Goal: Information Seeking & Learning: Find specific fact

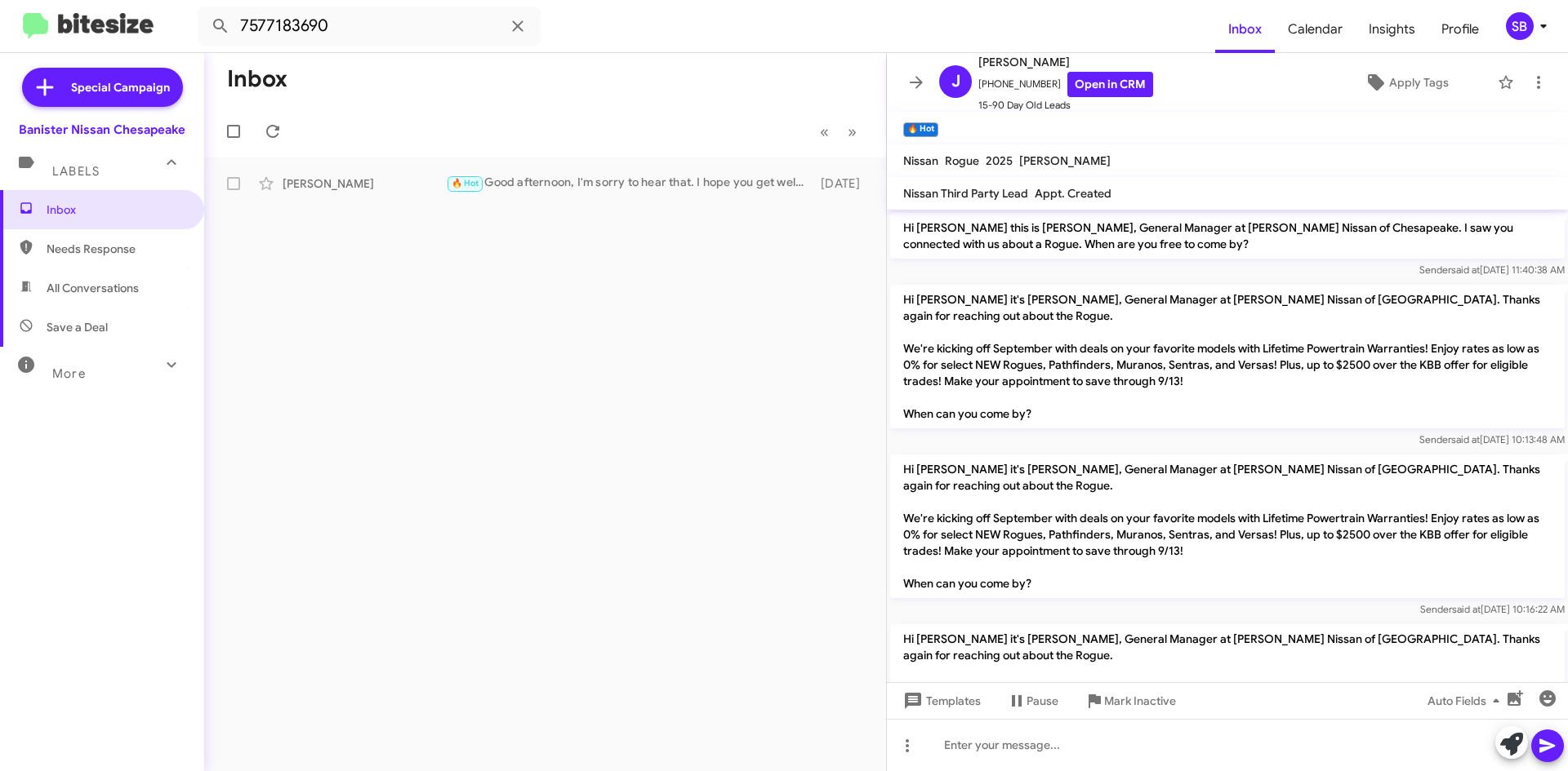
scroll to position [1253, 0]
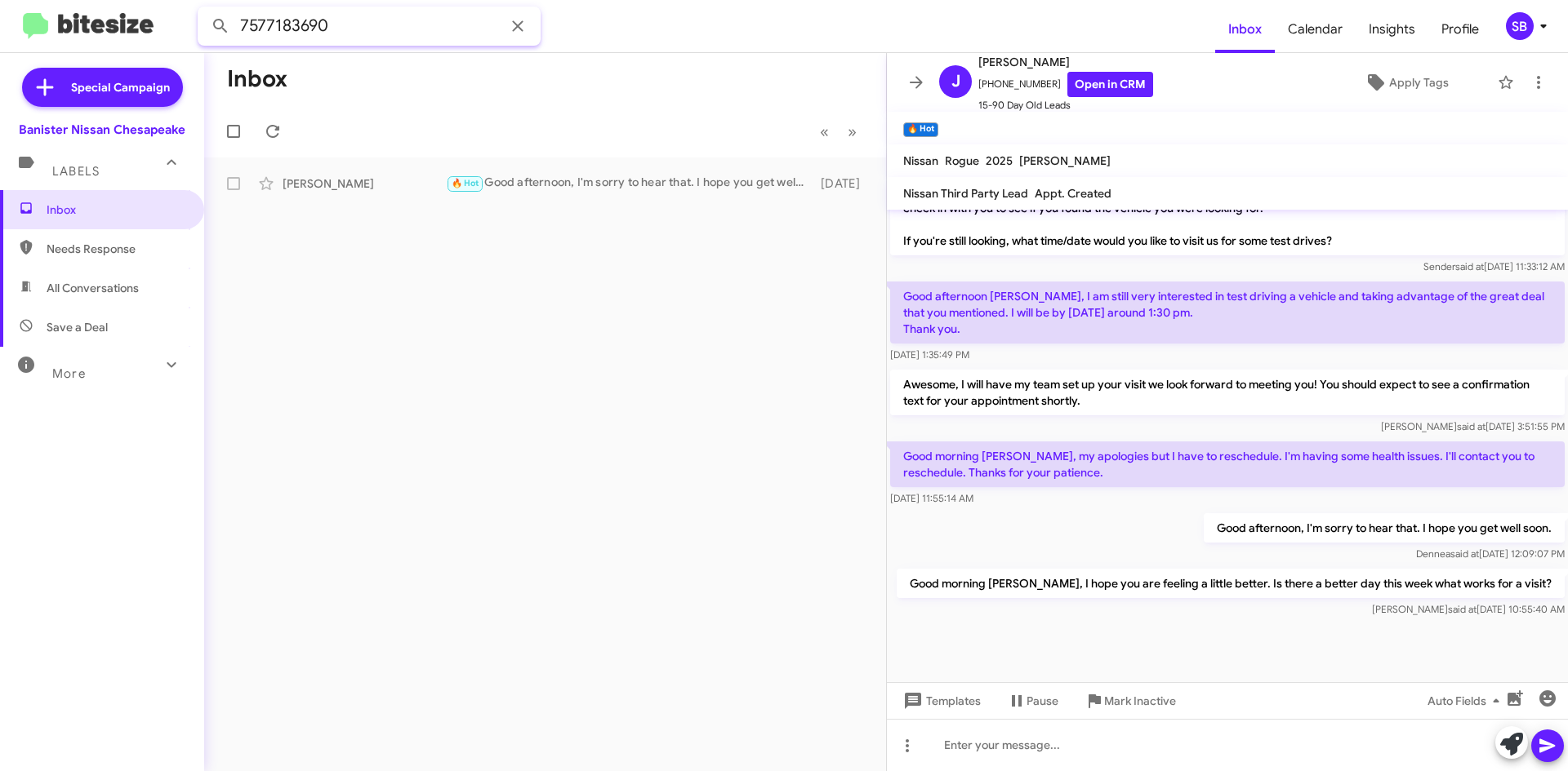
drag, startPoint x: 360, startPoint y: 39, endPoint x: 233, endPoint y: 39, distance: 127.0
click at [233, 39] on input "7577183690" at bounding box center [369, 26] width 343 height 39
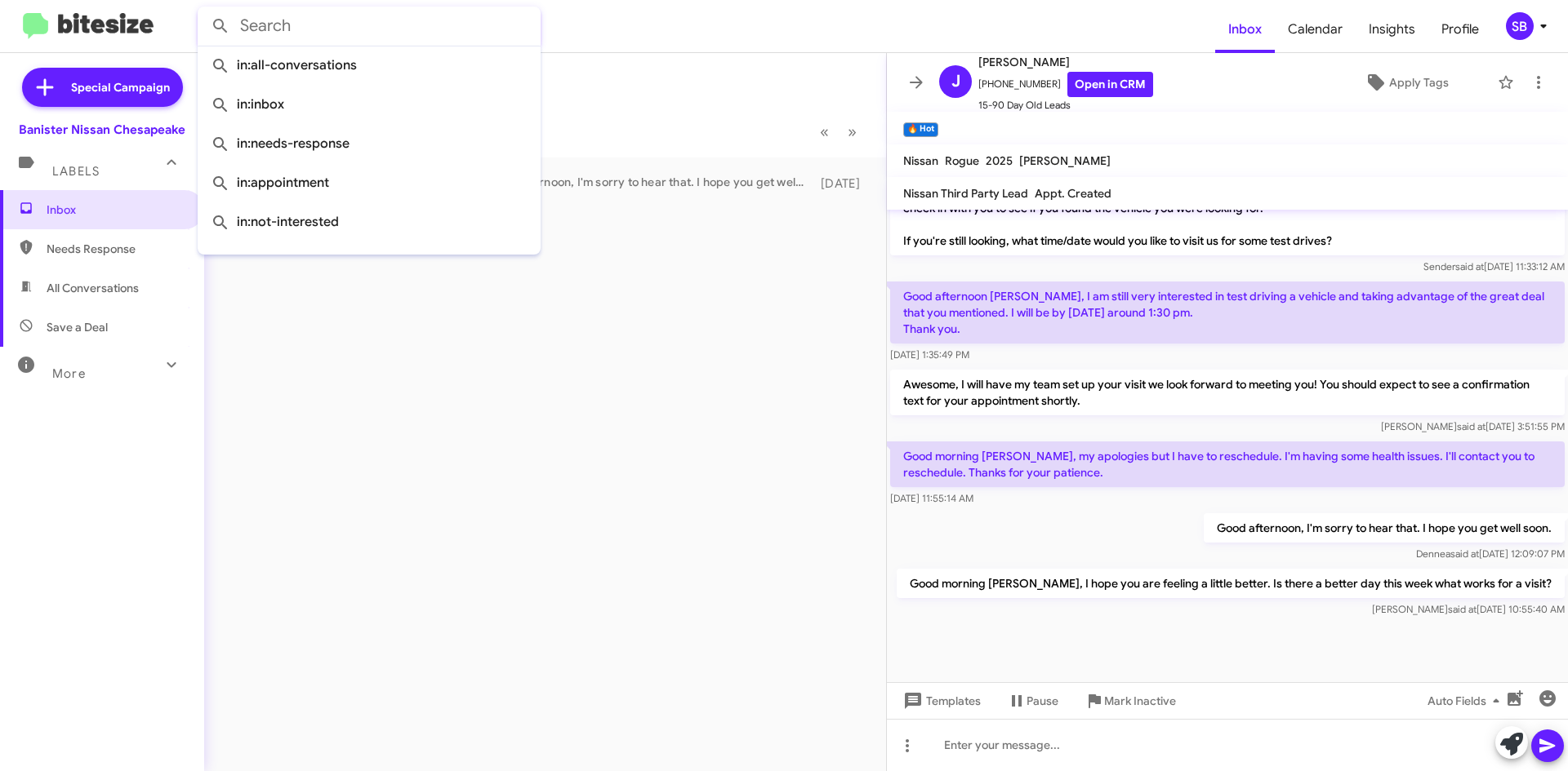
paste input "(757) 642 - 6691"
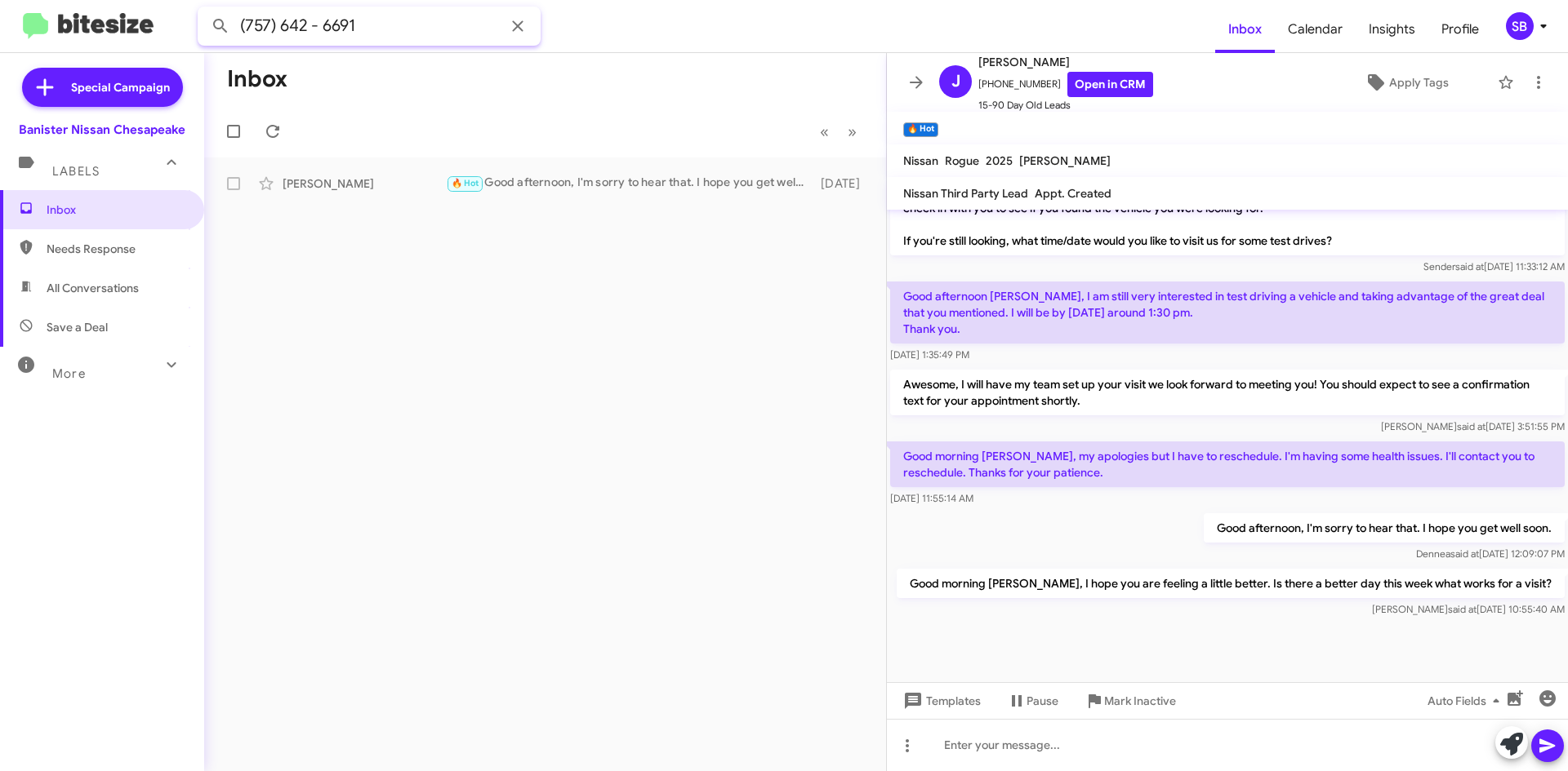
click at [204, 10] on button at bounding box center [220, 26] width 32 height 32
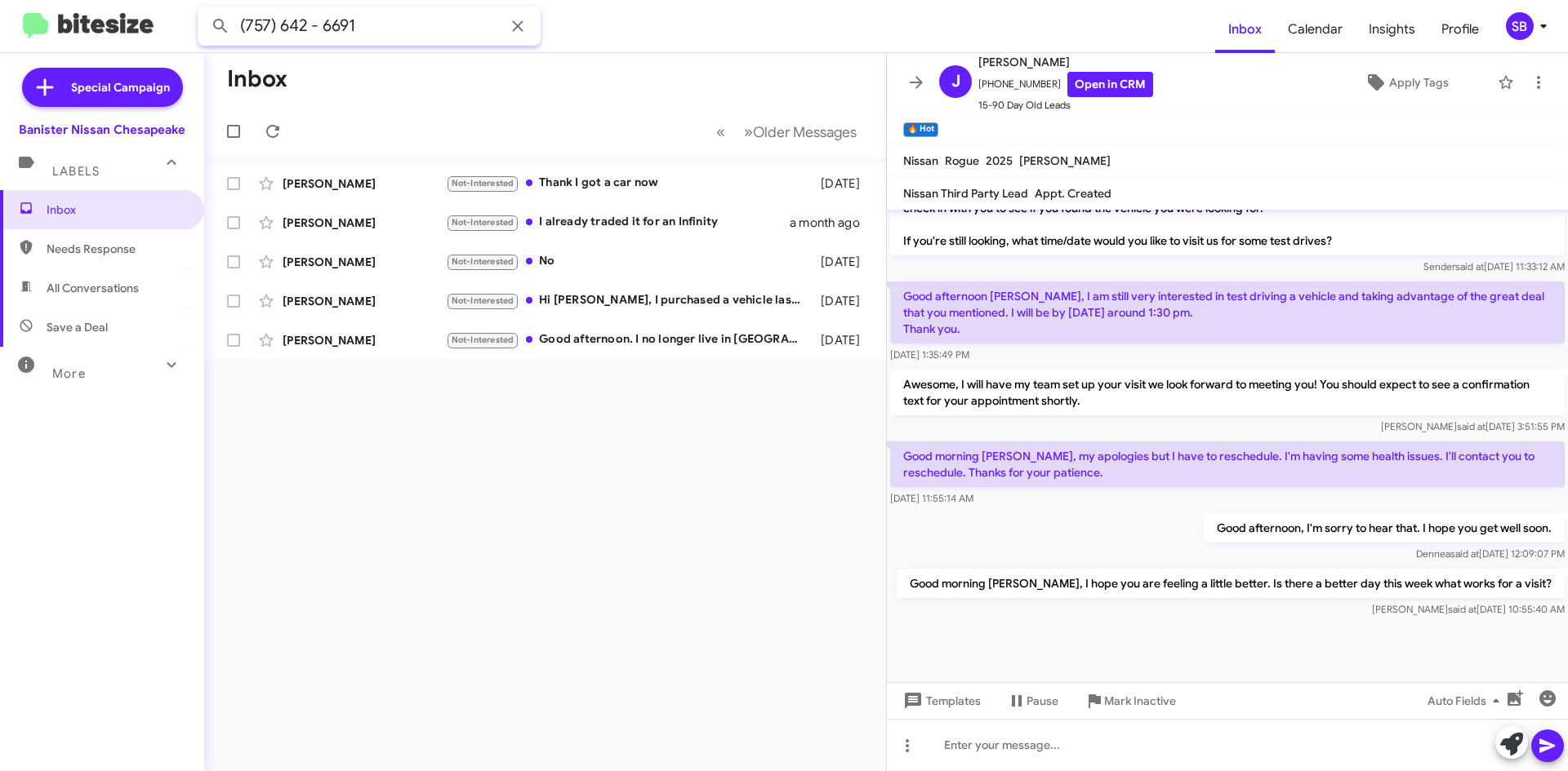
drag, startPoint x: 262, startPoint y: 31, endPoint x: 252, endPoint y: 31, distance: 10.0
click at [252, 31] on input "(757) 642 - 6691" at bounding box center [369, 26] width 343 height 39
type input "("
click at [204, 10] on button at bounding box center [220, 26] width 32 height 32
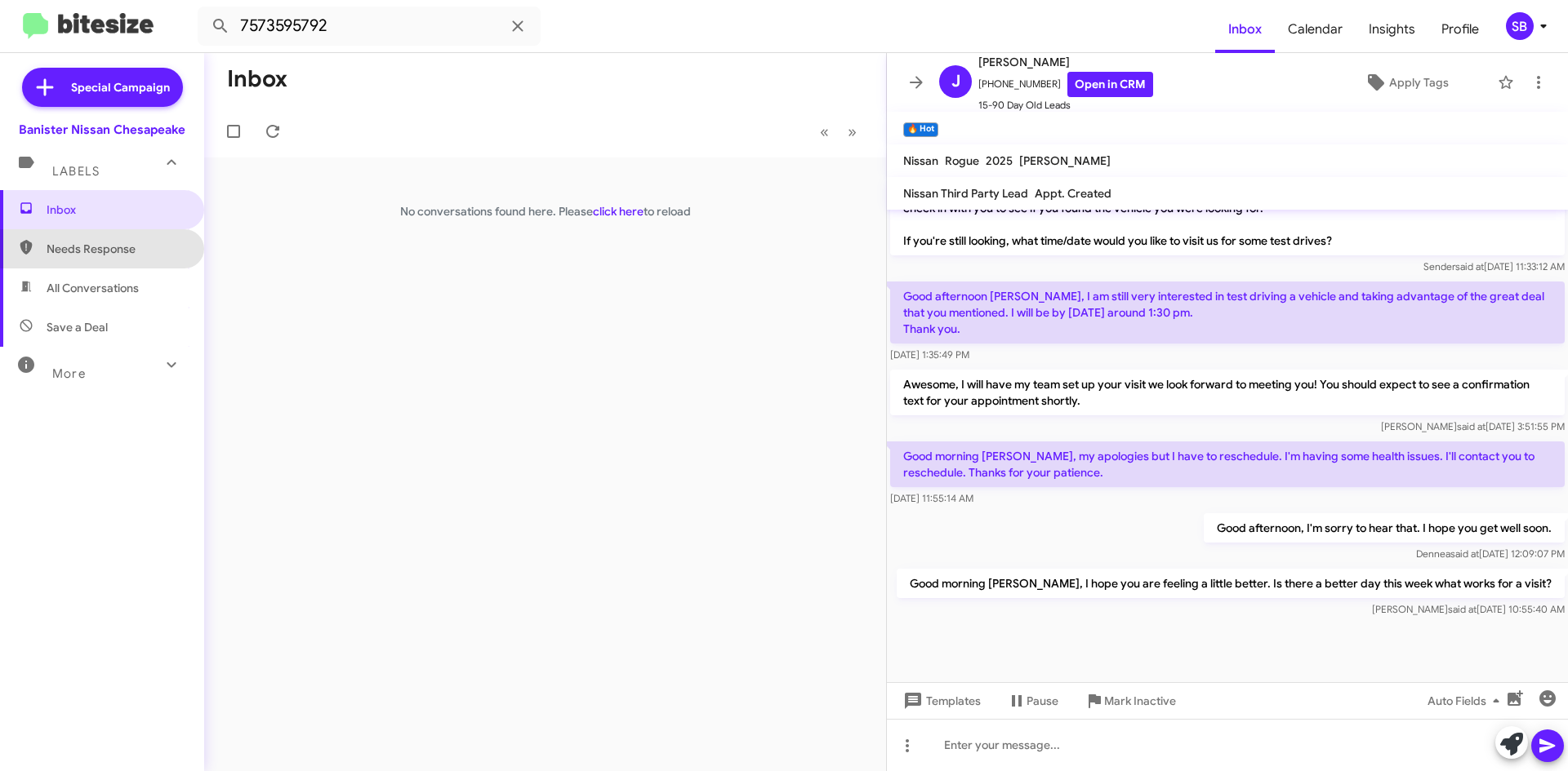
click at [107, 242] on span "Needs Response" at bounding box center [116, 249] width 139 height 17
type input "in:needs-response"
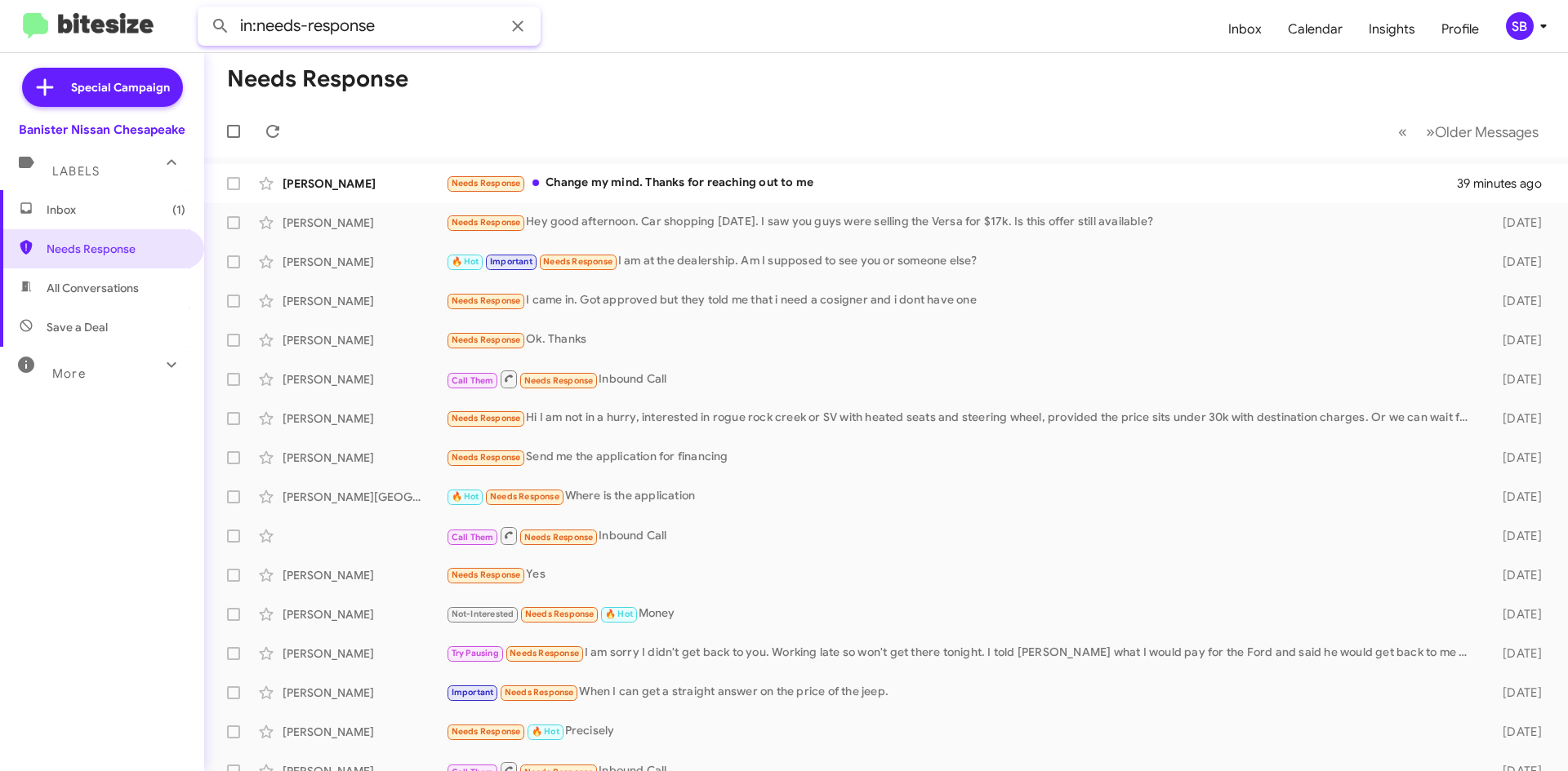
click at [370, 29] on input "in:needs-response" at bounding box center [369, 26] width 343 height 39
drag, startPoint x: 392, startPoint y: 30, endPoint x: 193, endPoint y: 30, distance: 199.0
click at [193, 30] on mat-toolbar "in:needs-response Inbox Calendar Insights Profile SB" at bounding box center [784, 26] width 1568 height 52
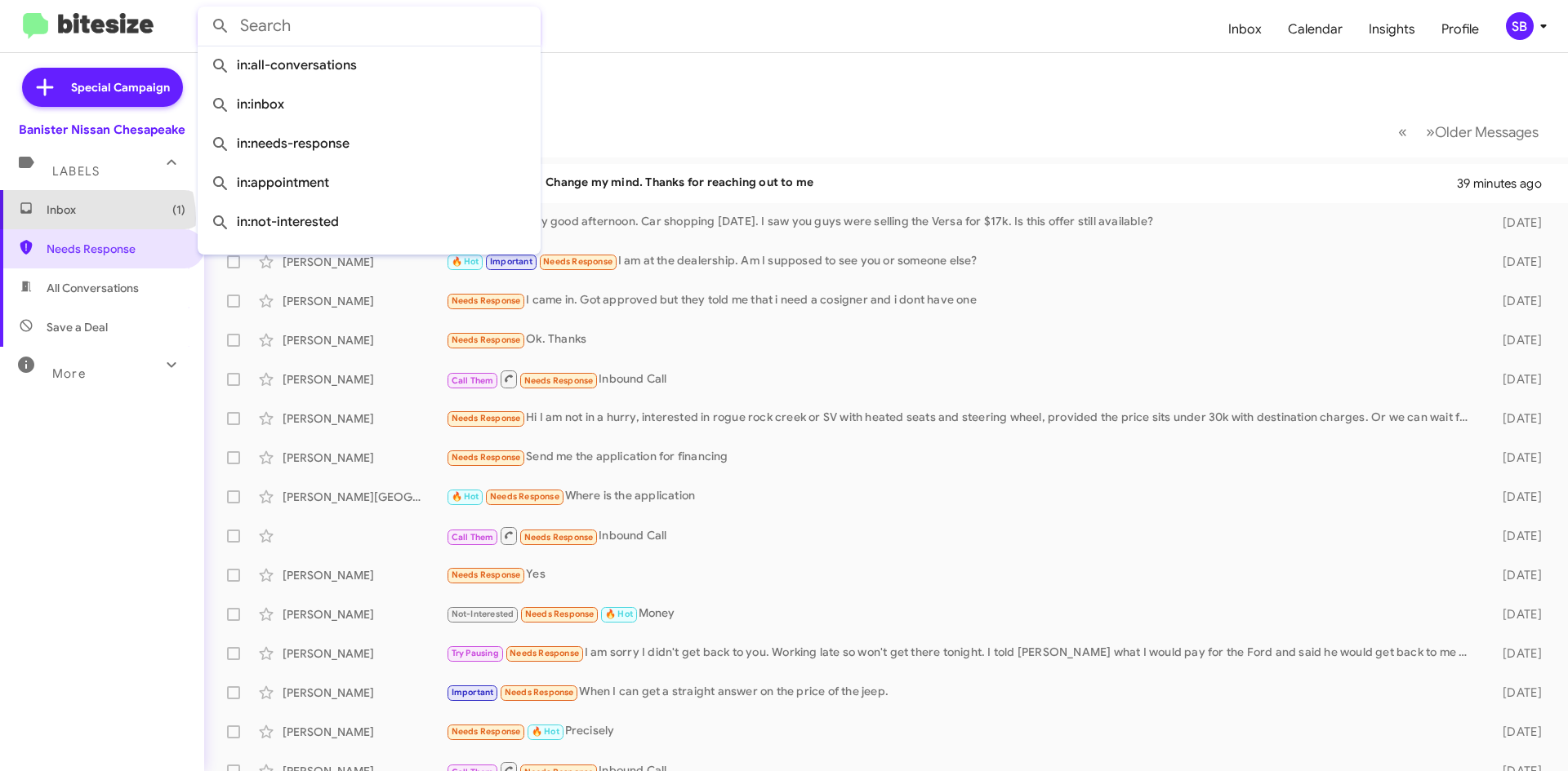
drag, startPoint x: 276, startPoint y: 20, endPoint x: 82, endPoint y: 218, distance: 277.2
click at [83, 218] on span "Inbox (1)" at bounding box center [102, 209] width 204 height 39
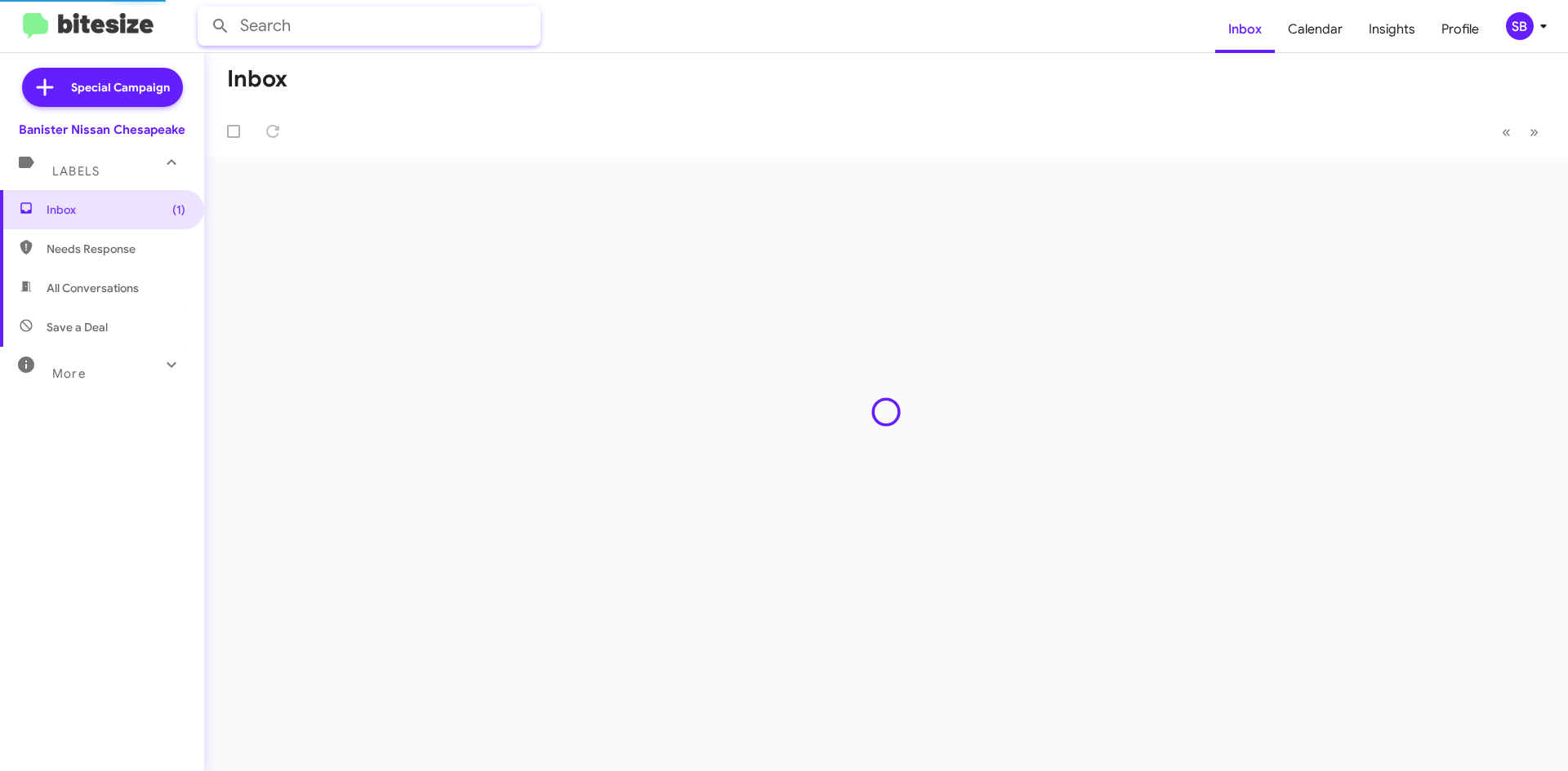
click at [270, 16] on input "text" at bounding box center [369, 26] width 343 height 39
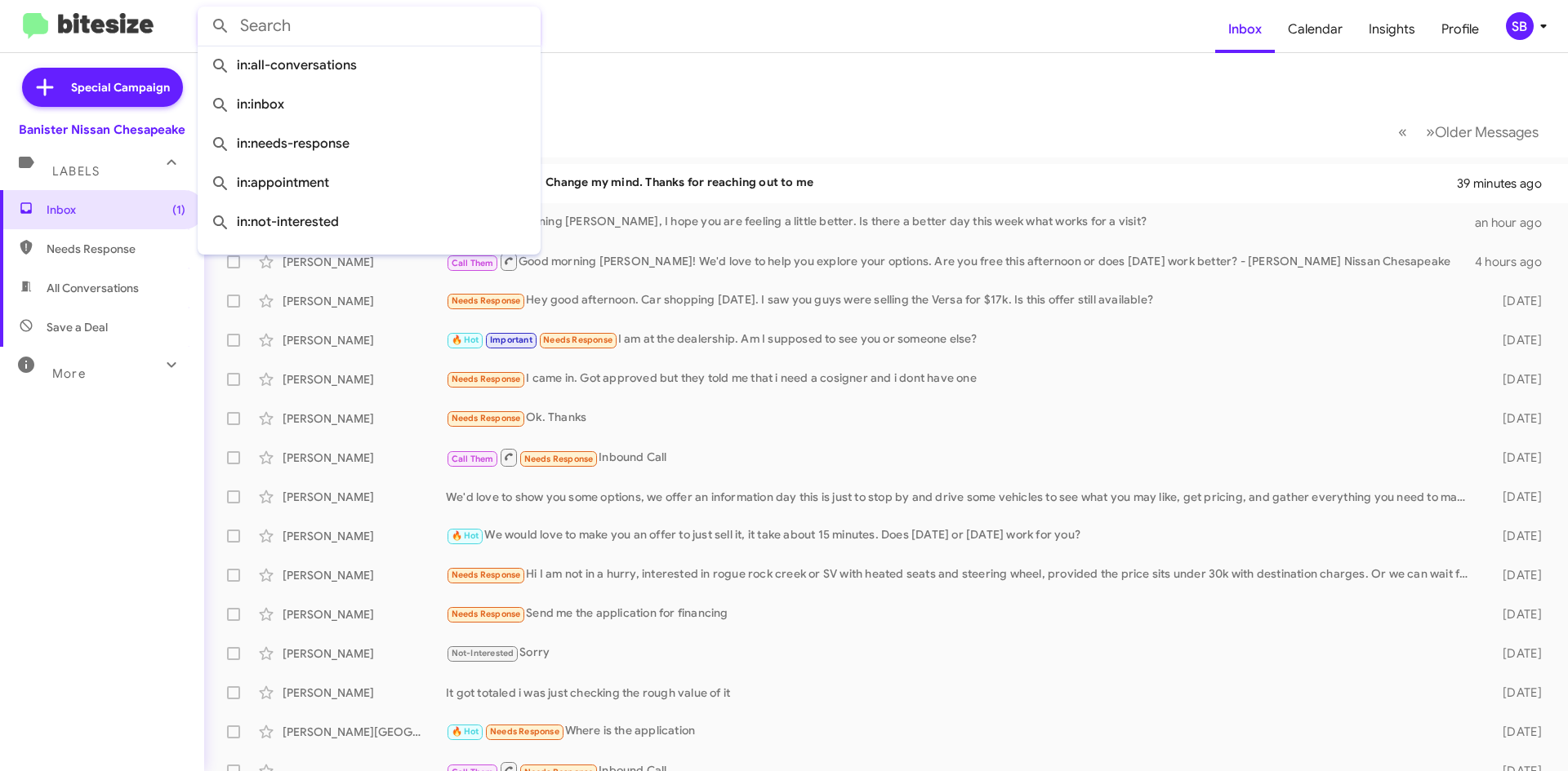
paste input "(434) 238 - 8095"
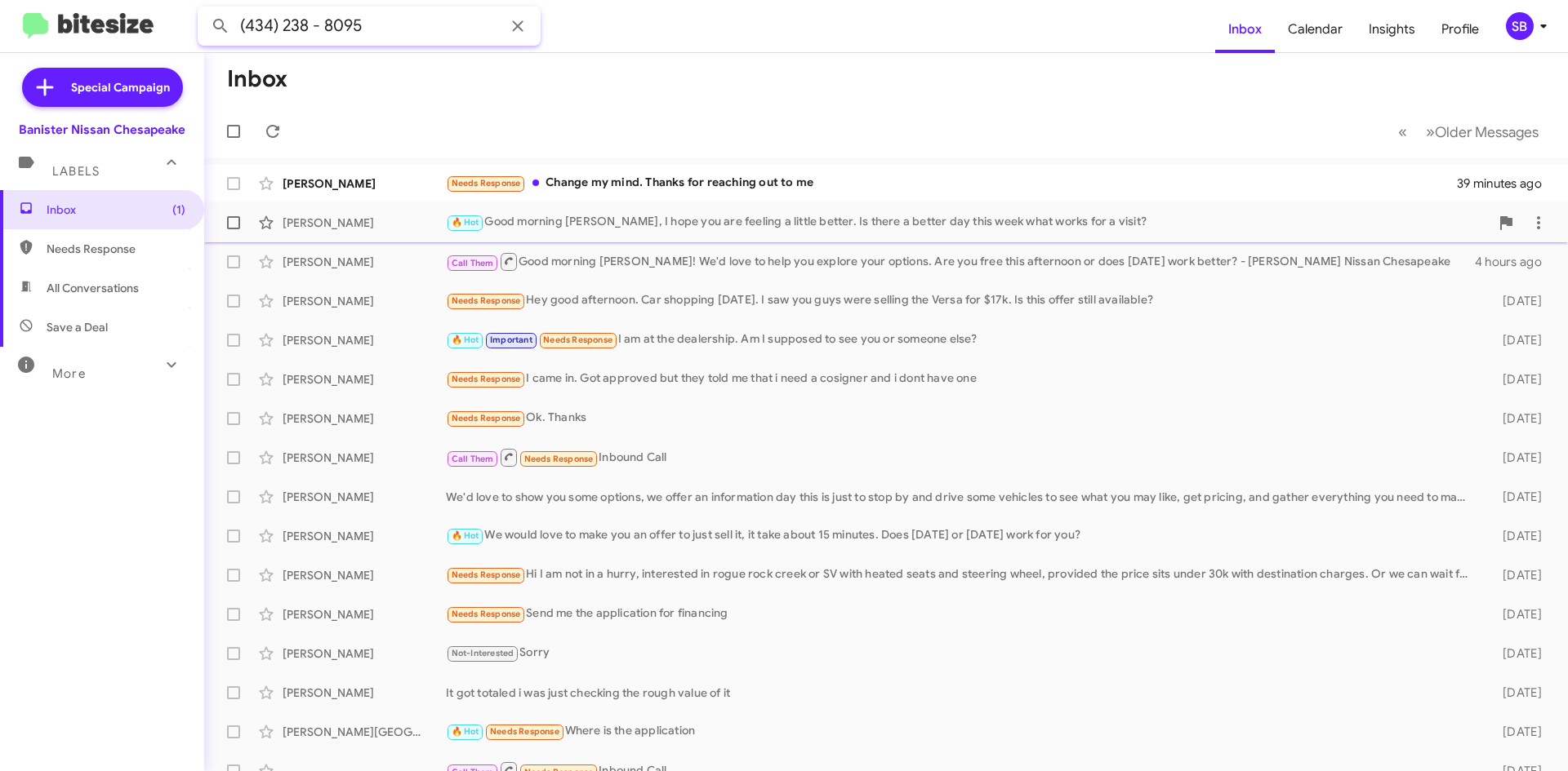
click at [204, 10] on button at bounding box center [220, 26] width 32 height 32
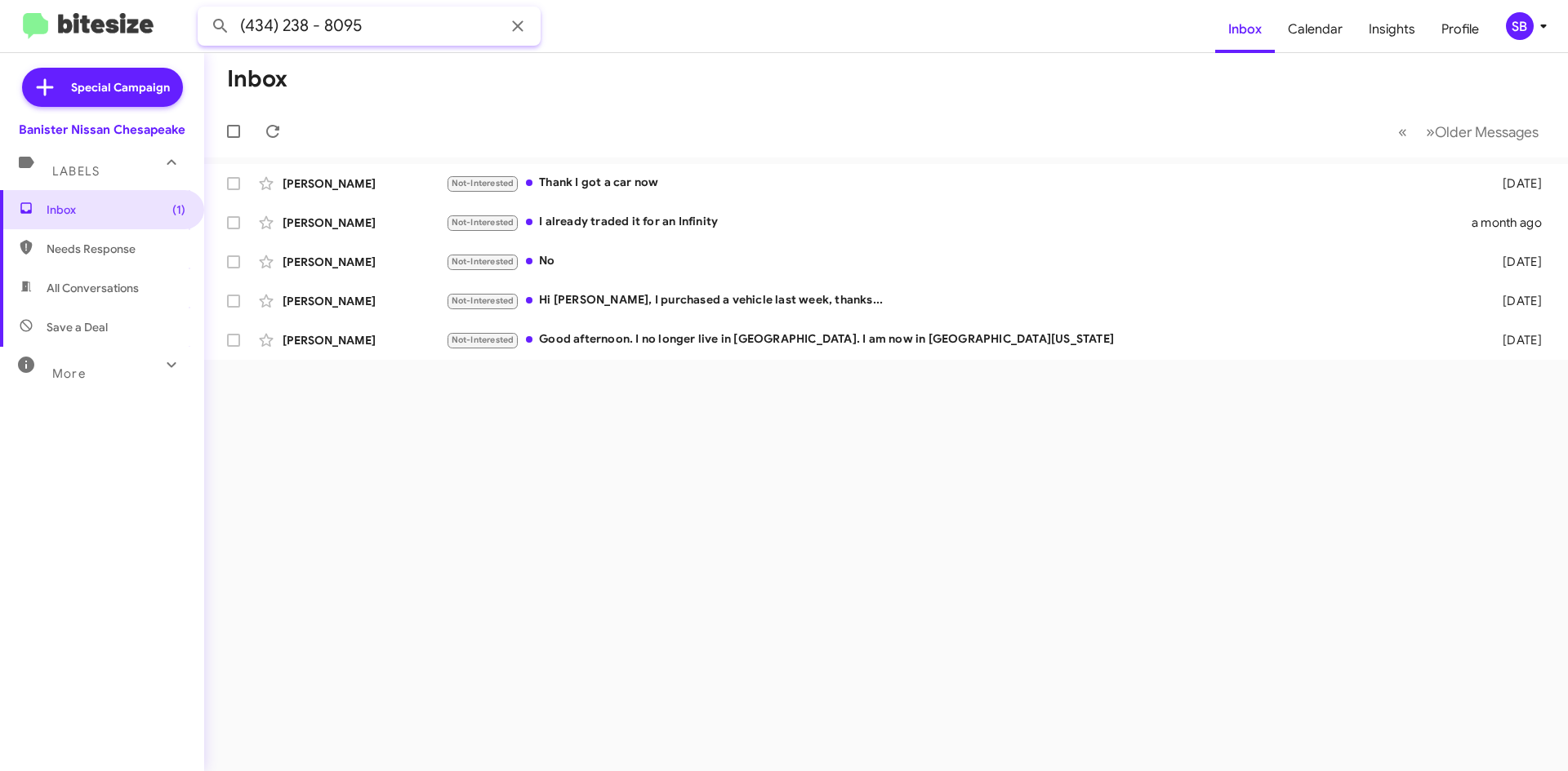
click at [420, 31] on input "(434) 238 - 8095" at bounding box center [369, 26] width 343 height 39
drag, startPoint x: 418, startPoint y: 31, endPoint x: 88, endPoint y: 35, distance: 330.0
click at [90, 34] on mat-toolbar "(434) 238 - 8095 Inbox Calendar Insights Profile SB" at bounding box center [784, 26] width 1568 height 52
type input "[PERSON_NAME]"
click at [204, 10] on button at bounding box center [220, 26] width 32 height 32
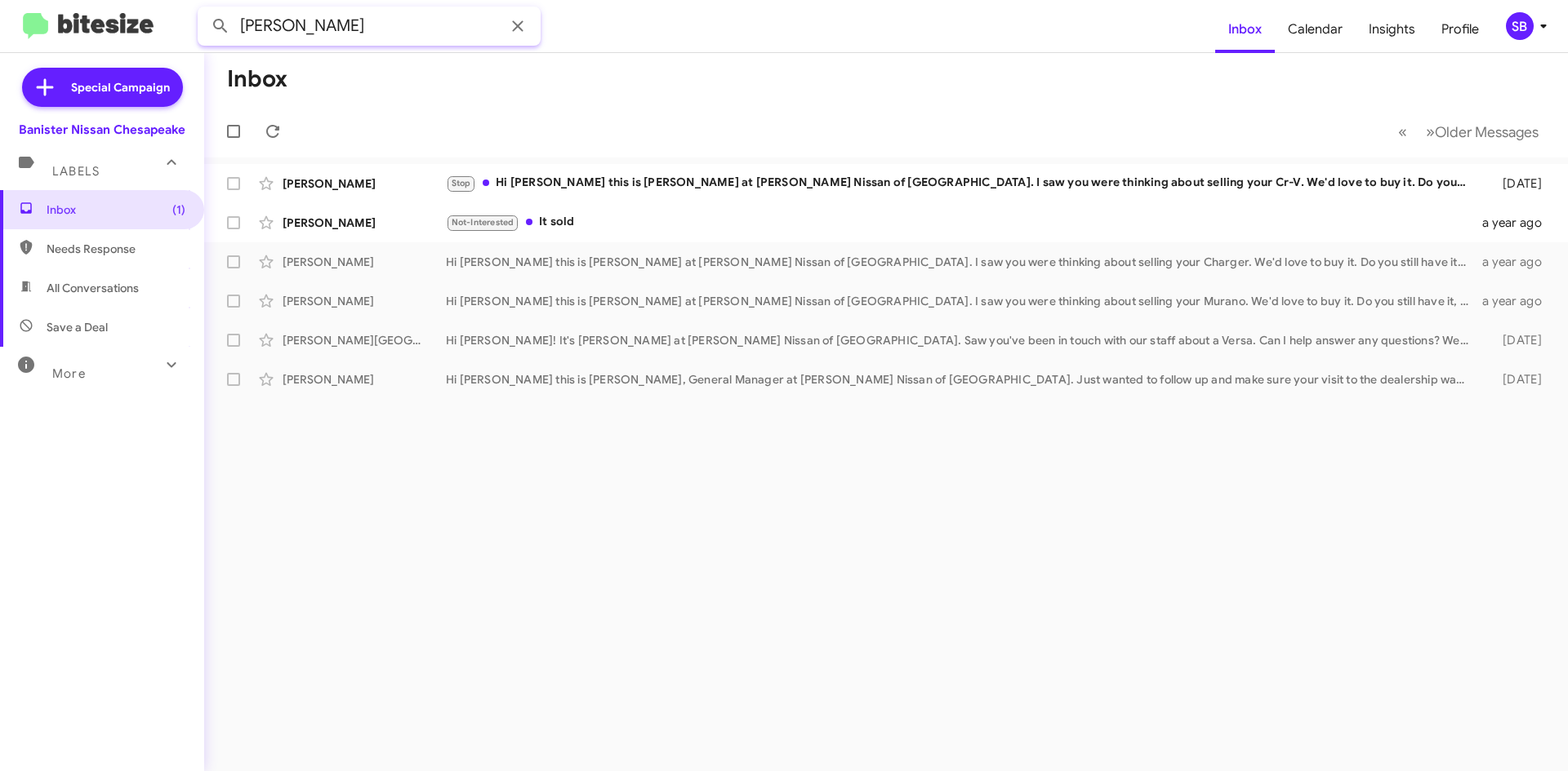
drag, startPoint x: 329, startPoint y: 34, endPoint x: 169, endPoint y: 38, distance: 160.0
click at [172, 37] on mat-toolbar "[PERSON_NAME] Inbox Calendar Insights Profile SB" at bounding box center [784, 26] width 1568 height 52
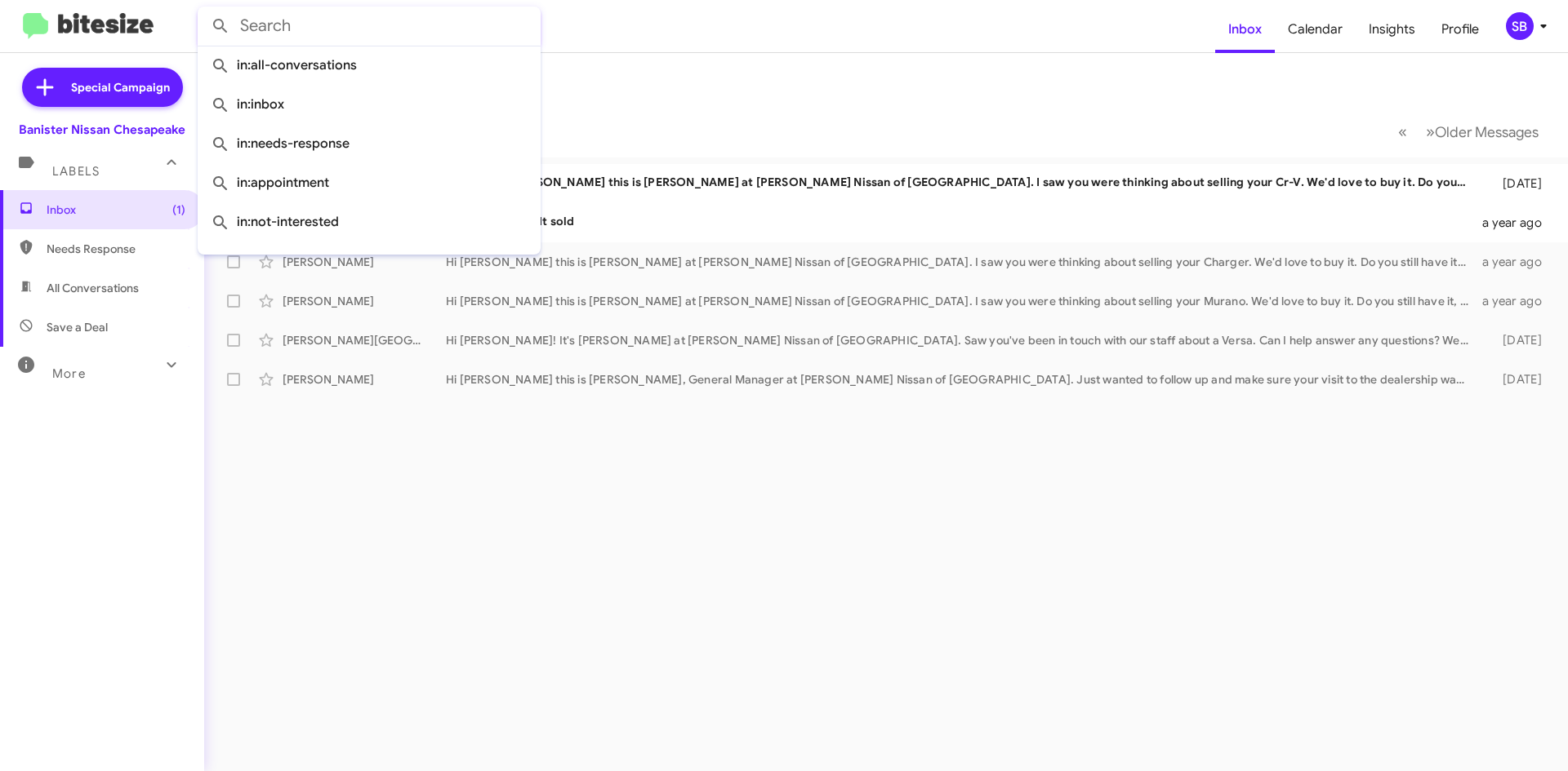
paste input "(757) 235 - 3476"
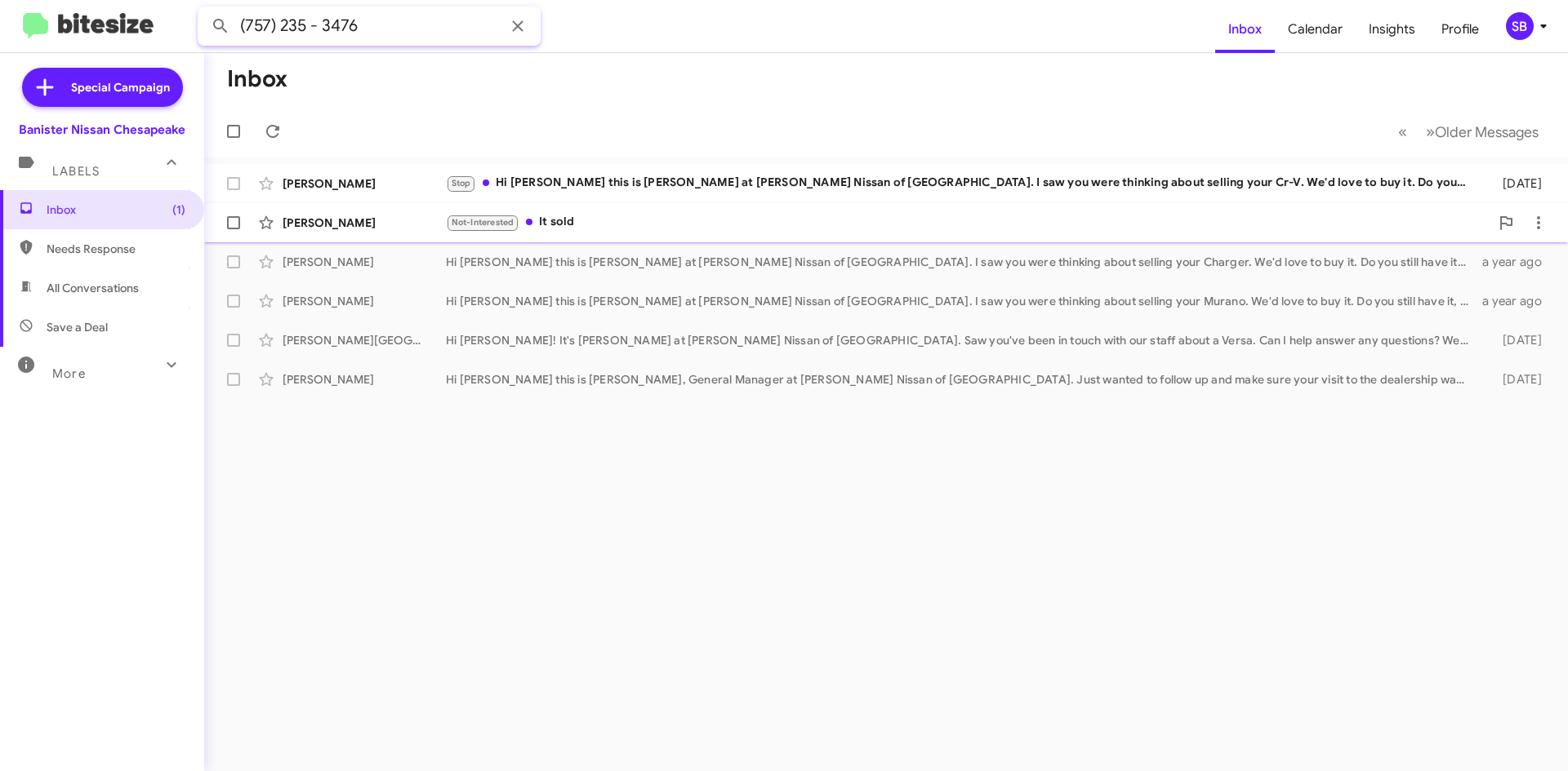
type input "(757) 235 - 3476"
click at [204, 10] on button at bounding box center [220, 26] width 32 height 32
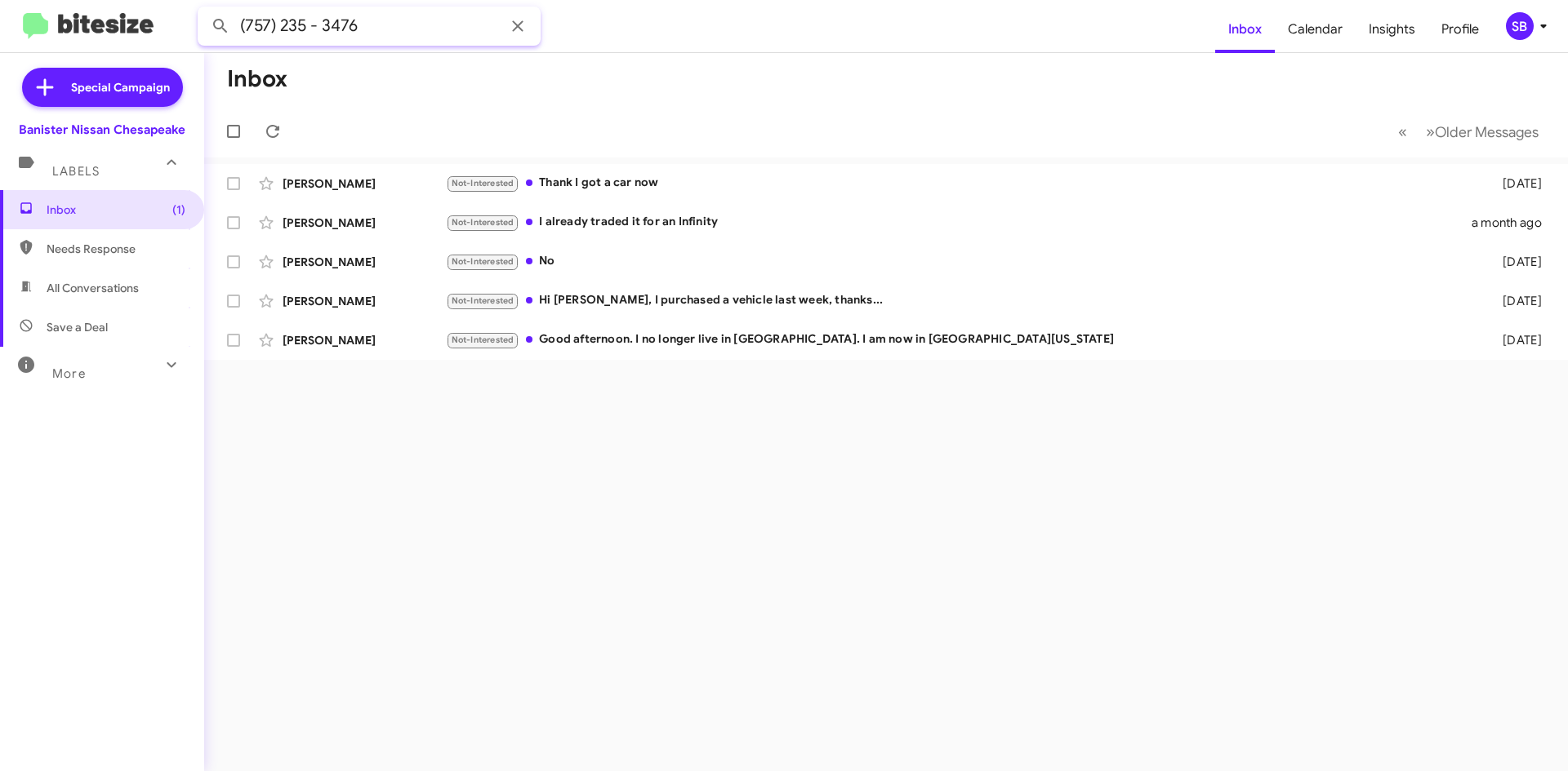
drag, startPoint x: 193, startPoint y: 27, endPoint x: 154, endPoint y: 27, distance: 39.0
click at [164, 27] on mat-toolbar "(757) 235 - 3476 Inbox Calendar Insights Profile SB" at bounding box center [784, 26] width 1568 height 52
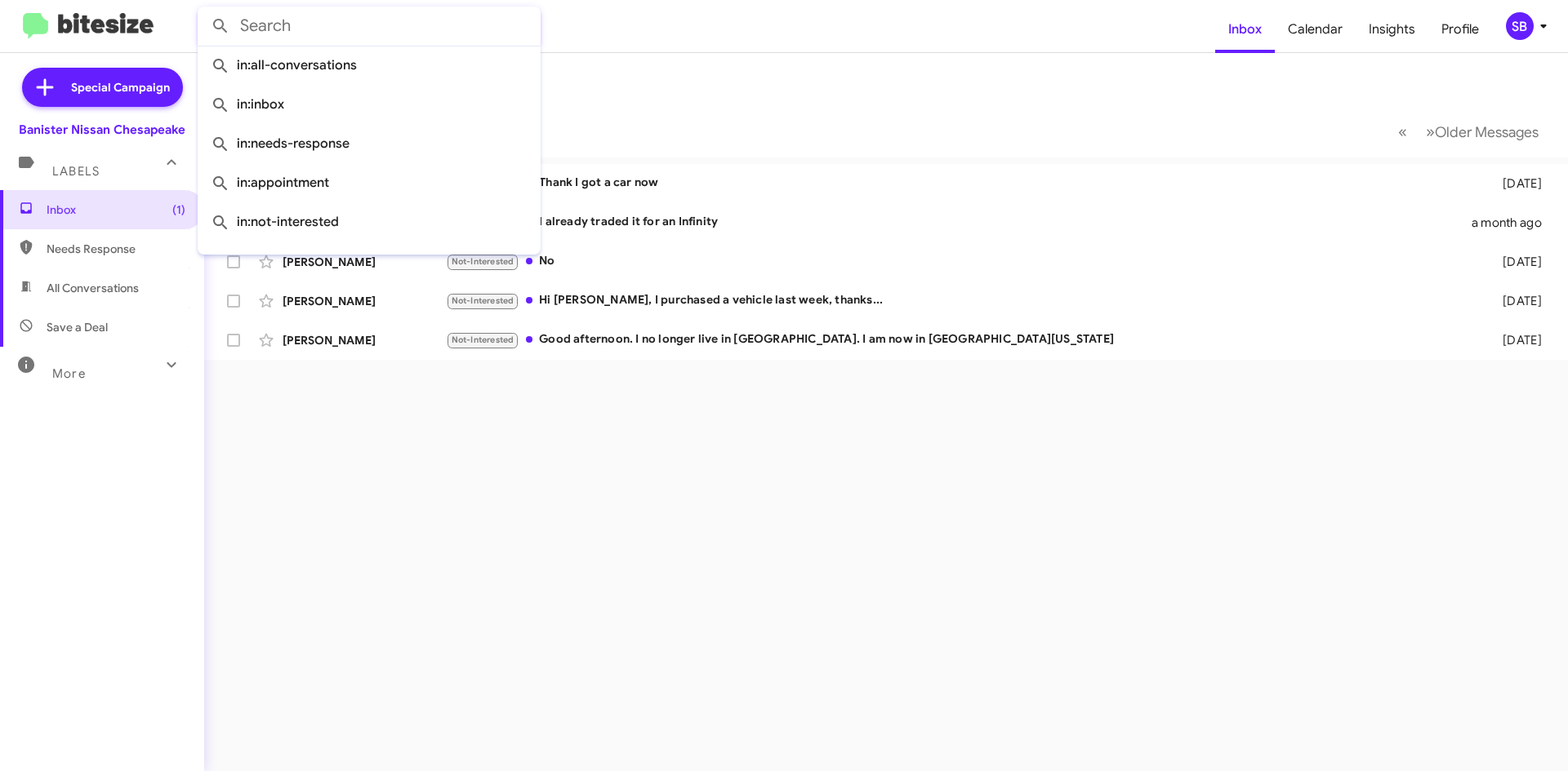
paste input "(757) 284 - 9977"
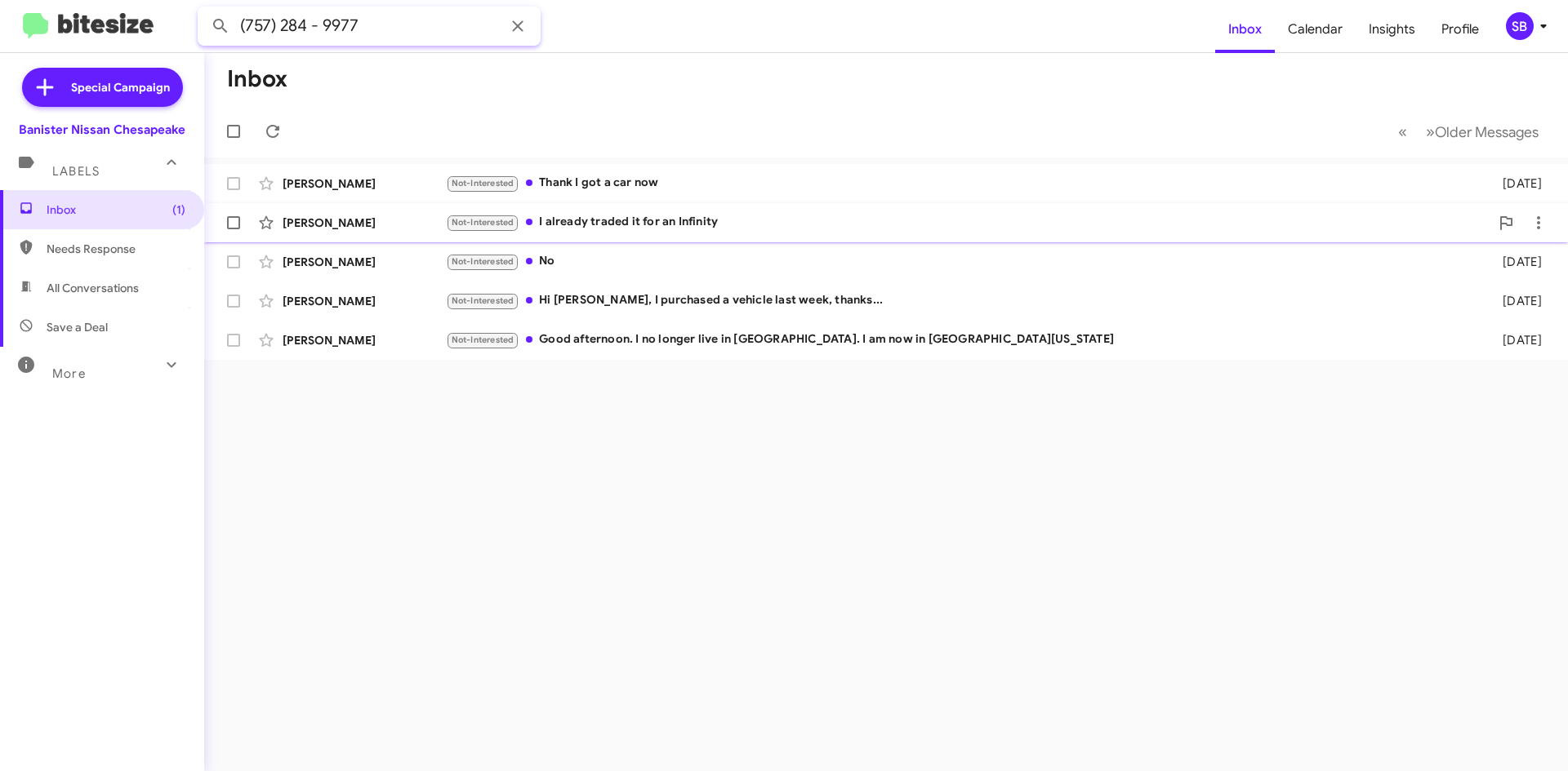
click at [204, 10] on button at bounding box center [220, 26] width 32 height 32
click at [103, 254] on span "Needs Response" at bounding box center [116, 249] width 139 height 17
type input "in:needs-response"
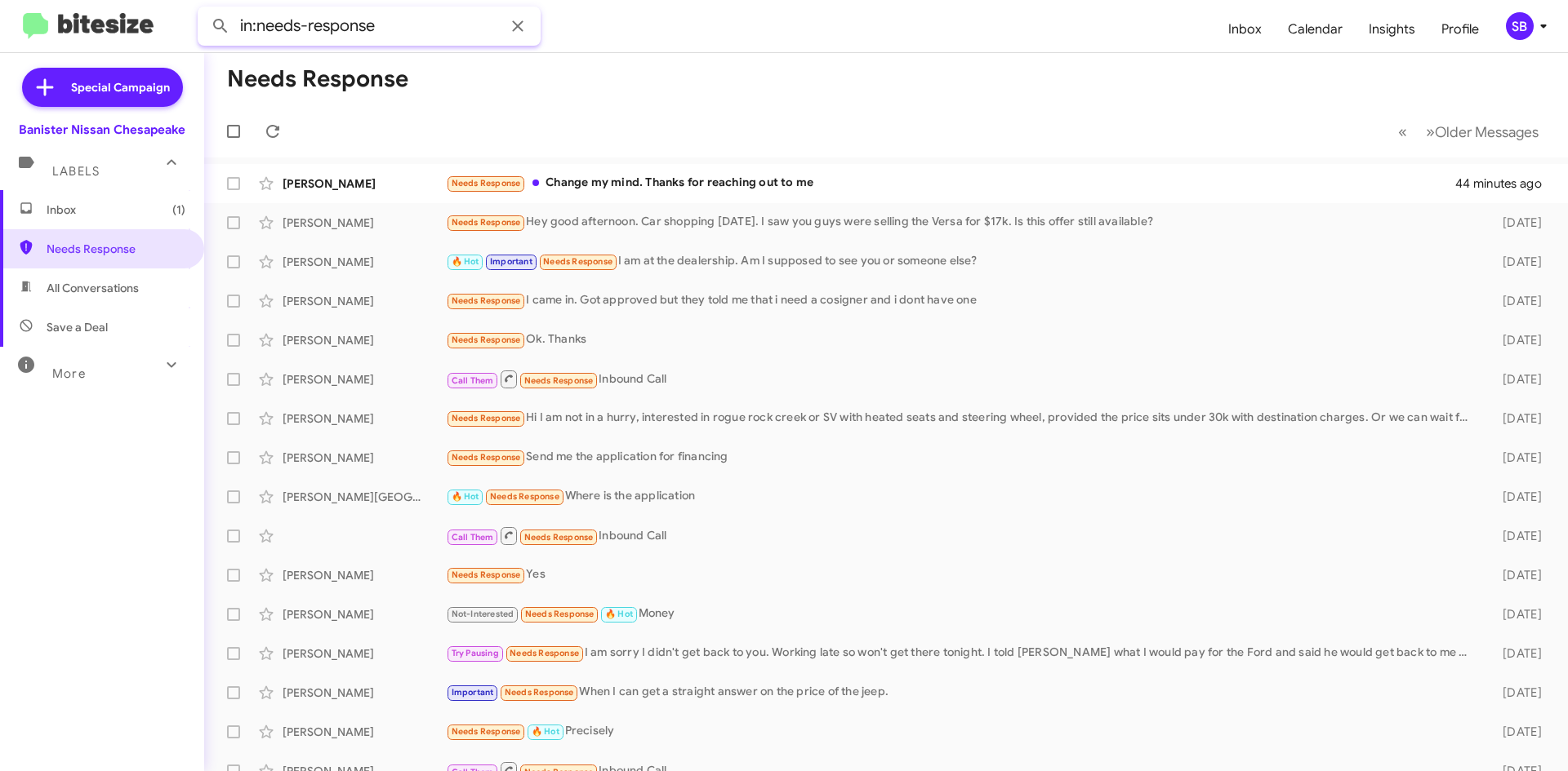
drag, startPoint x: 391, startPoint y: 32, endPoint x: 27, endPoint y: 55, distance: 364.7
click at [27, 55] on div "in:needs-response Inbox Calendar Insights Profile SB Special Campaign [PERSON_N…" at bounding box center [784, 385] width 1568 height 771
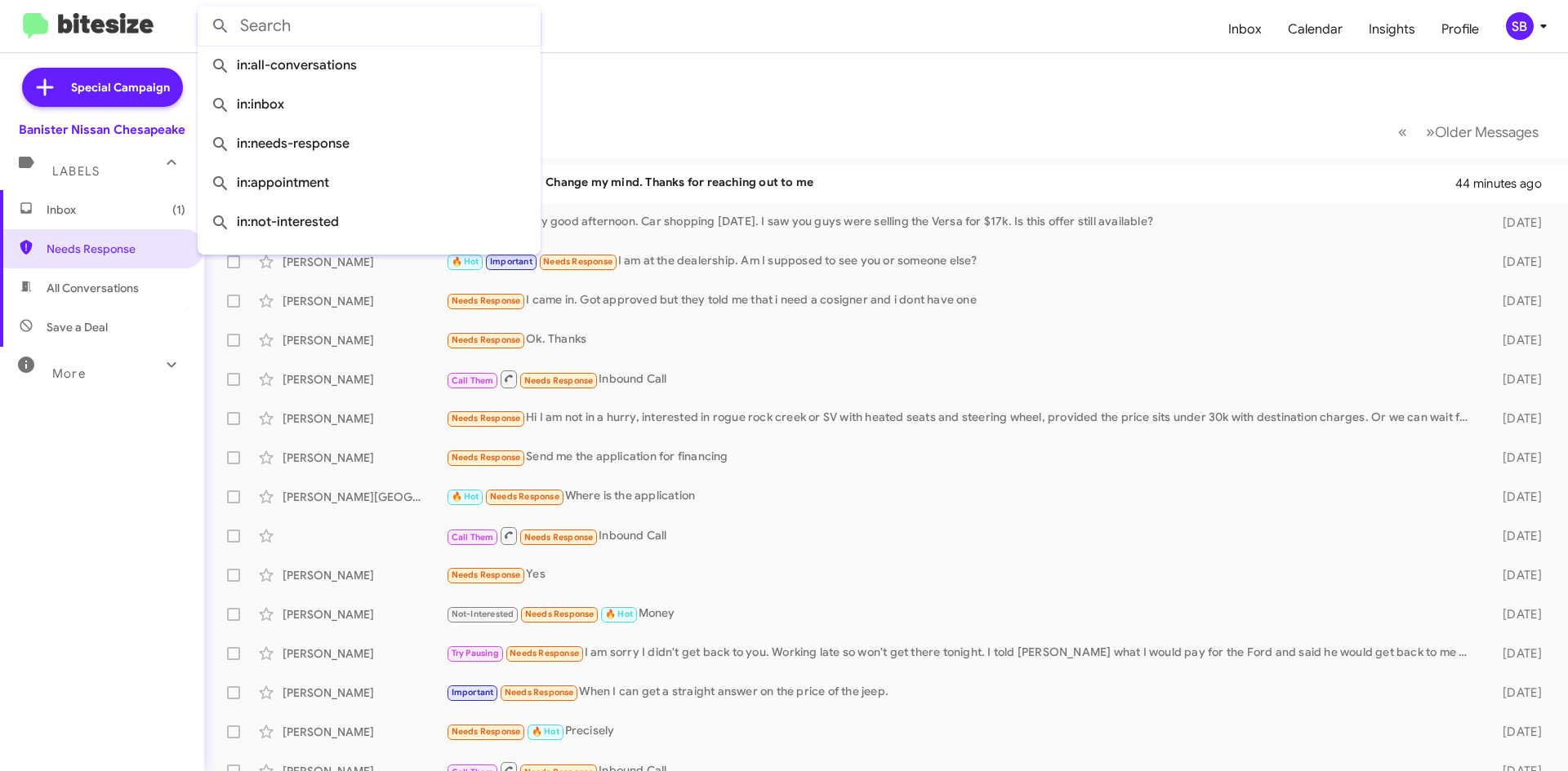
paste input "(757) 284 - 9977"
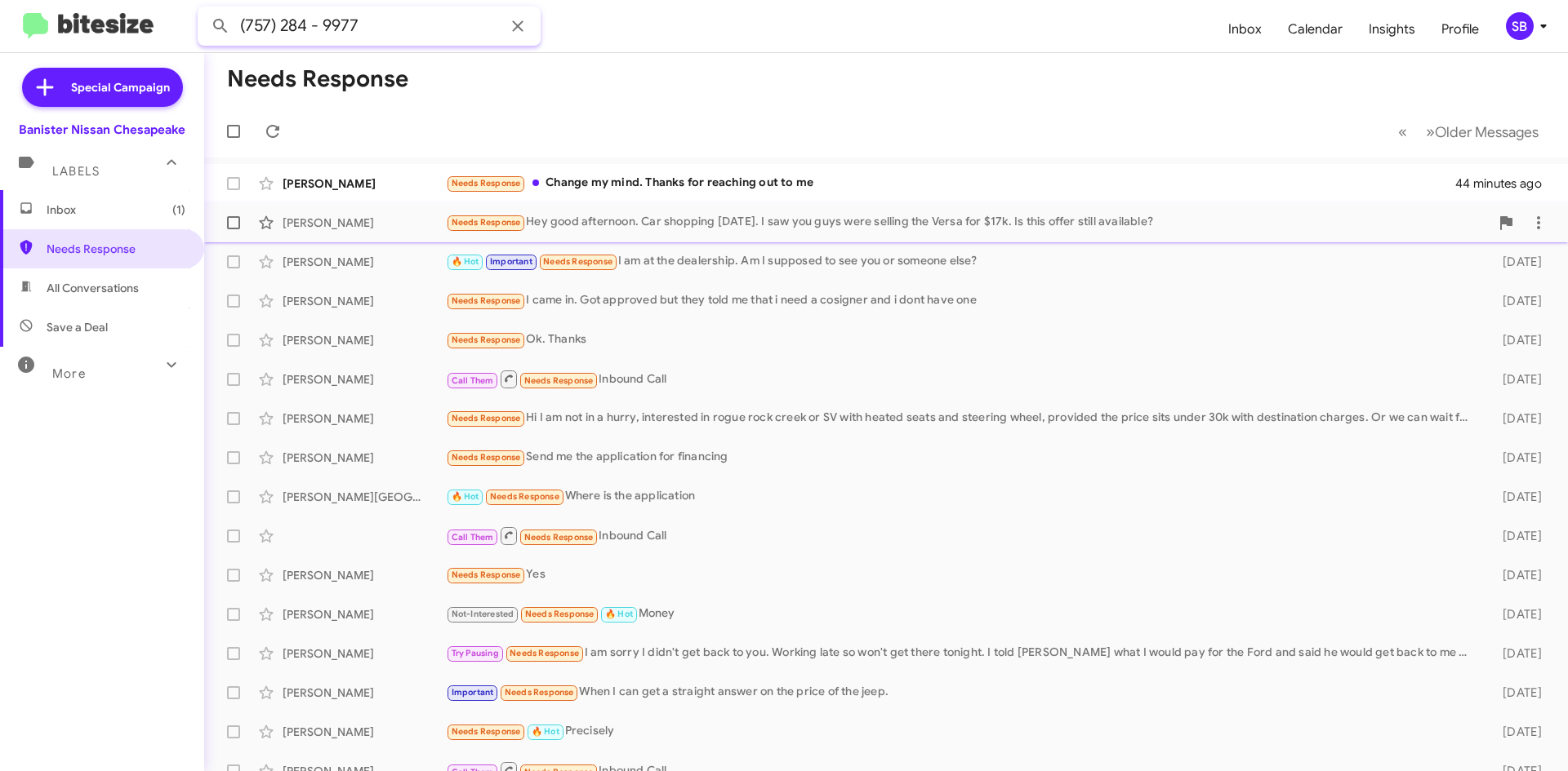
click at [204, 10] on button at bounding box center [220, 26] width 32 height 32
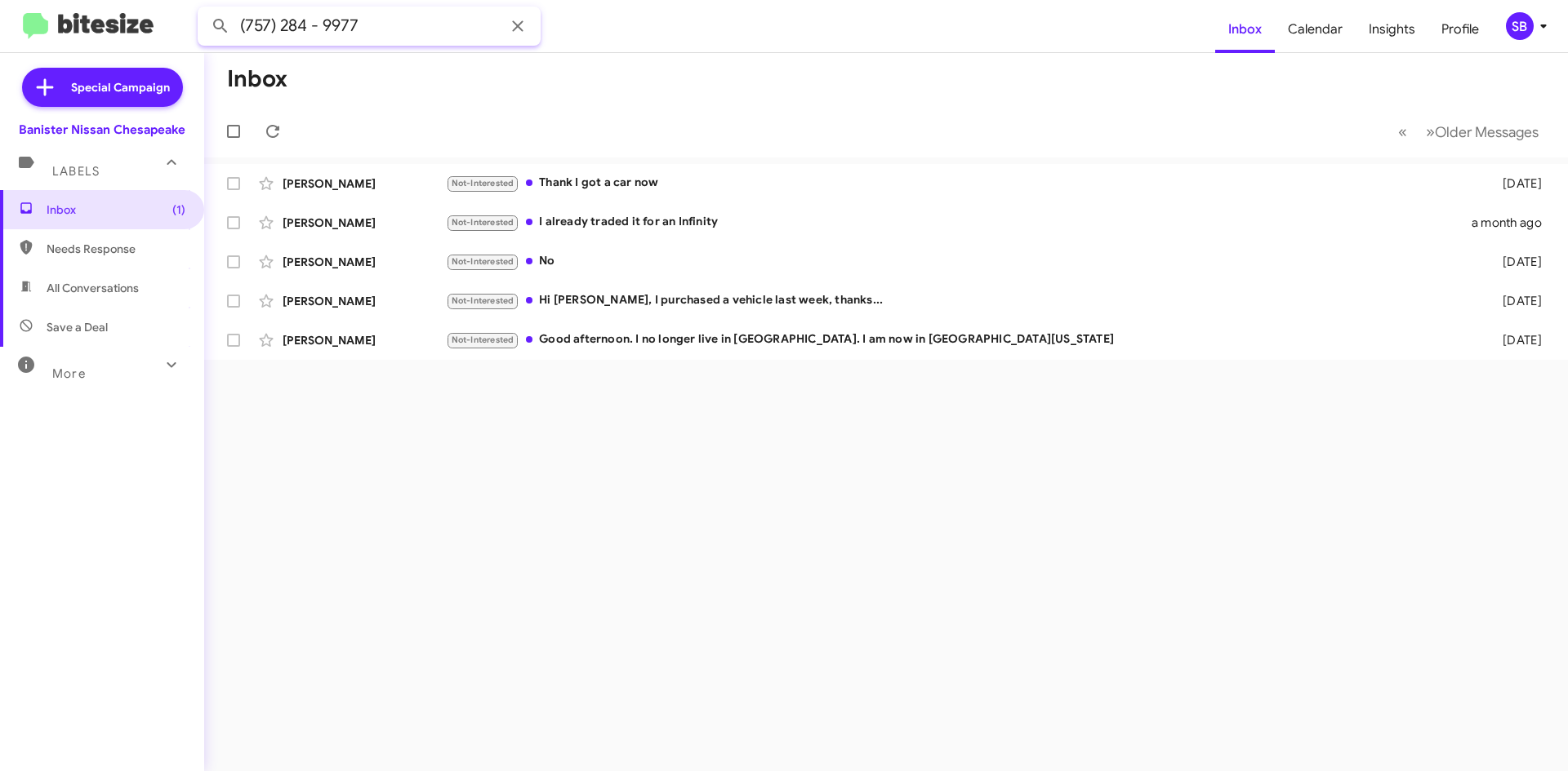
drag, startPoint x: 371, startPoint y: 24, endPoint x: 147, endPoint y: 31, distance: 224.1
click at [147, 31] on mat-toolbar "(757) 284 - 9977 Inbox Calendar Insights Profile SB" at bounding box center [784, 26] width 1568 height 52
type input "[PERSON_NAME]"
click at [204, 10] on button at bounding box center [220, 26] width 32 height 32
